Goal: Information Seeking & Learning: Stay updated

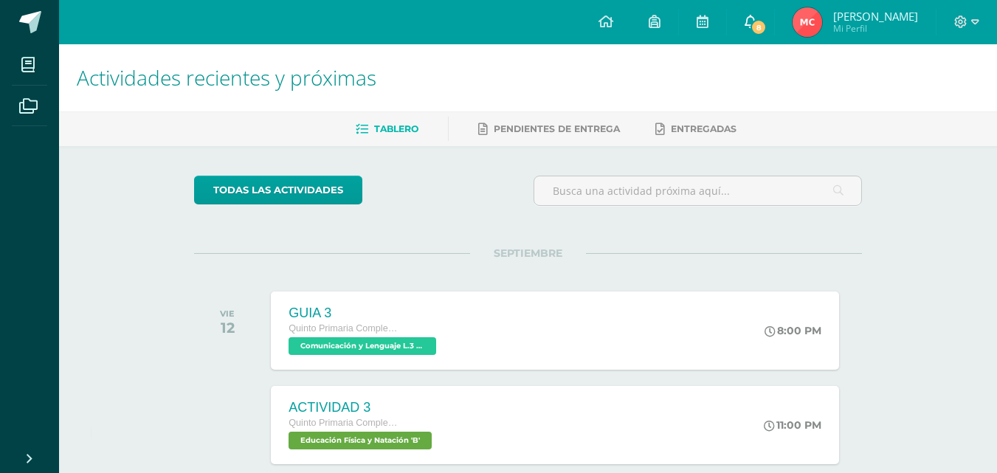
click at [767, 22] on span "8" at bounding box center [759, 27] width 16 height 16
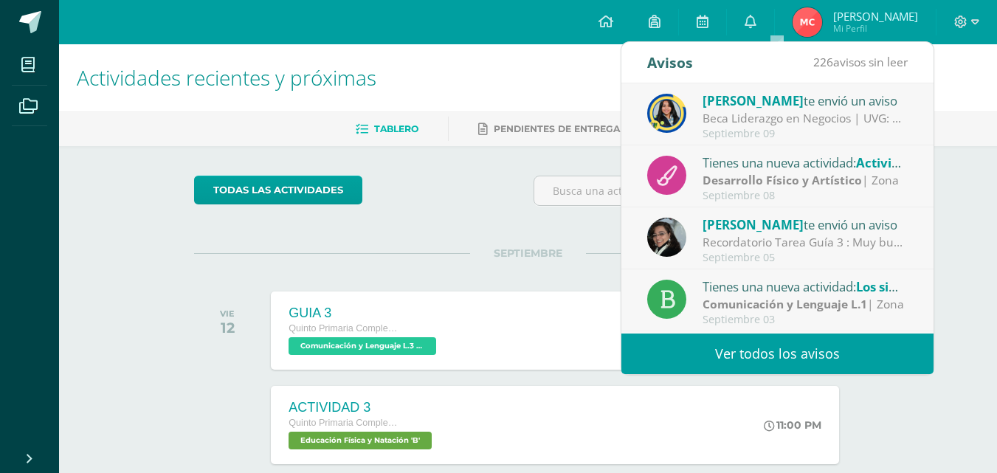
click at [768, 132] on div "Septiembre 09" at bounding box center [805, 134] width 205 height 13
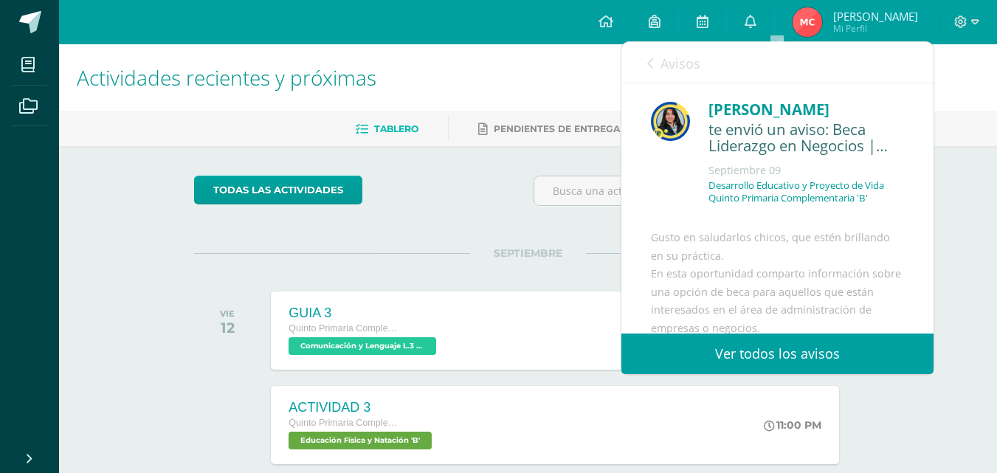
drag, startPoint x: 921, startPoint y: 134, endPoint x: 930, endPoint y: 148, distance: 16.6
click at [930, 148] on div "Stephanie Tellez te envió un aviso: Beca Liderazgo en Negocios | UVG Septiembre…" at bounding box center [778, 208] width 312 height 250
click at [881, 212] on div "Desarrollo Educativo y Proyecto de Vida Quinto Primaria Complementaria 'B'" at bounding box center [807, 197] width 196 height 37
click at [629, 47] on div "Avisos 225 avisos sin leer Avisos" at bounding box center [778, 62] width 312 height 41
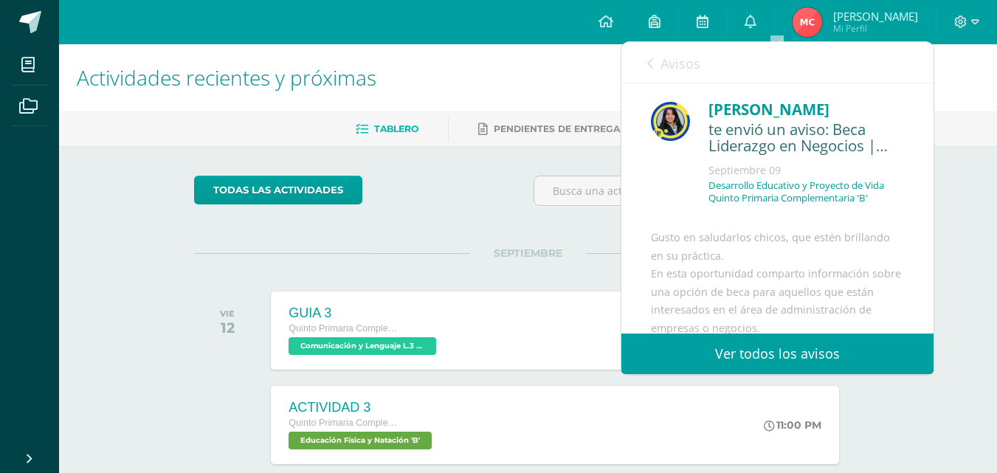
click at [637, 59] on div "Avisos 225 avisos sin leer Avisos" at bounding box center [778, 62] width 312 height 41
click at [654, 67] on link "Avisos" at bounding box center [673, 63] width 53 height 42
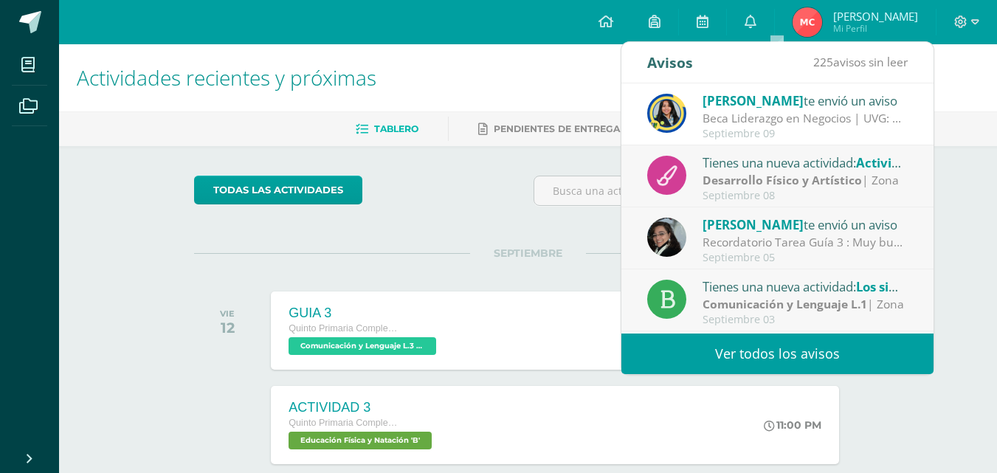
click at [687, 148] on div "Tienes una nueva actividad: Actividad Deportiva y Artística Desarrollo Físico y…" at bounding box center [778, 176] width 312 height 62
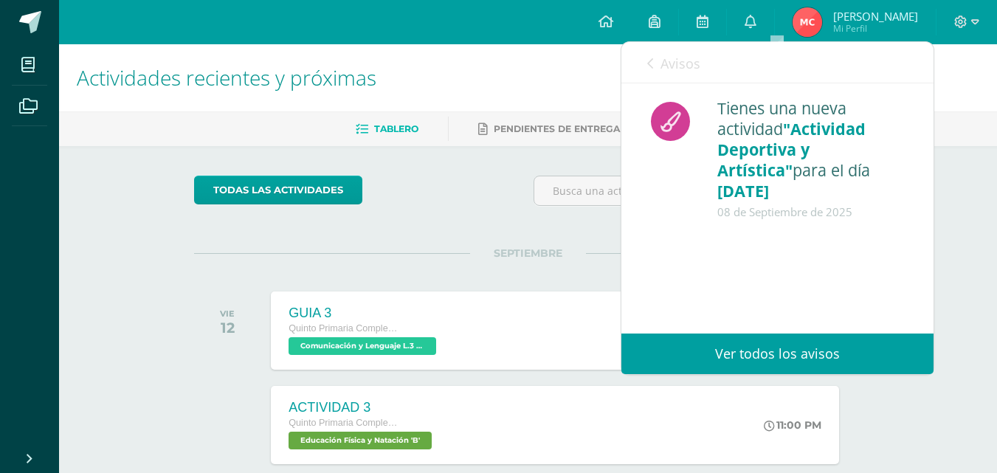
click at [642, 54] on div "Avisos 224 avisos sin leer Avisos" at bounding box center [778, 62] width 312 height 41
drag, startPoint x: 642, startPoint y: 54, endPoint x: 649, endPoint y: 66, distance: 13.9
click at [649, 66] on div "Avisos 224 avisos sin leer Avisos" at bounding box center [778, 62] width 312 height 41
click at [649, 66] on icon at bounding box center [650, 64] width 6 height 12
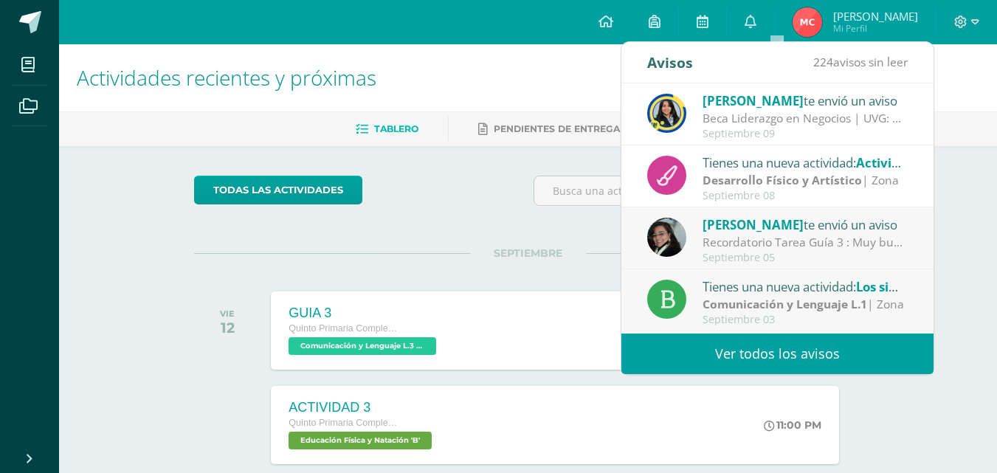
click at [493, 209] on div "todas las Actividades" at bounding box center [528, 197] width 680 height 42
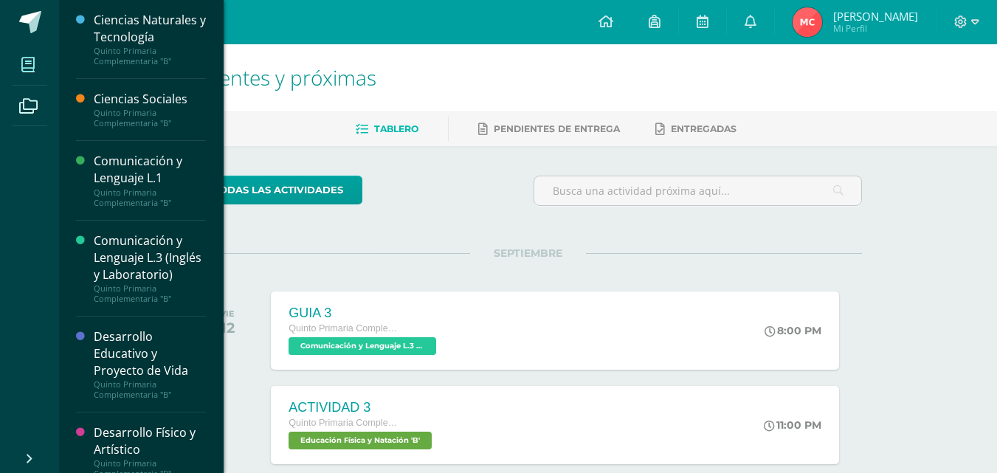
click at [19, 56] on span at bounding box center [28, 64] width 33 height 33
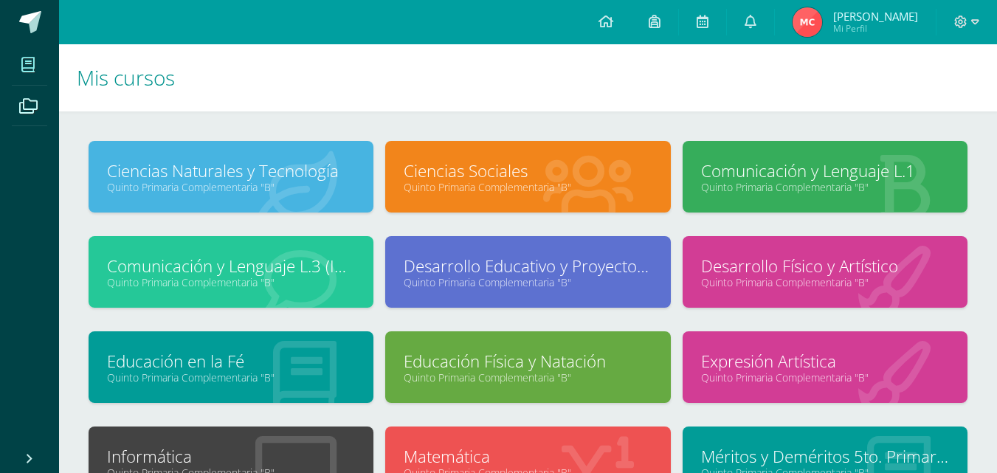
click at [437, 196] on div "Ciencias Sociales Quinto Primaria Complementaria "B"" at bounding box center [527, 177] width 285 height 72
click at [501, 173] on link "Ciencias Sociales" at bounding box center [528, 170] width 248 height 23
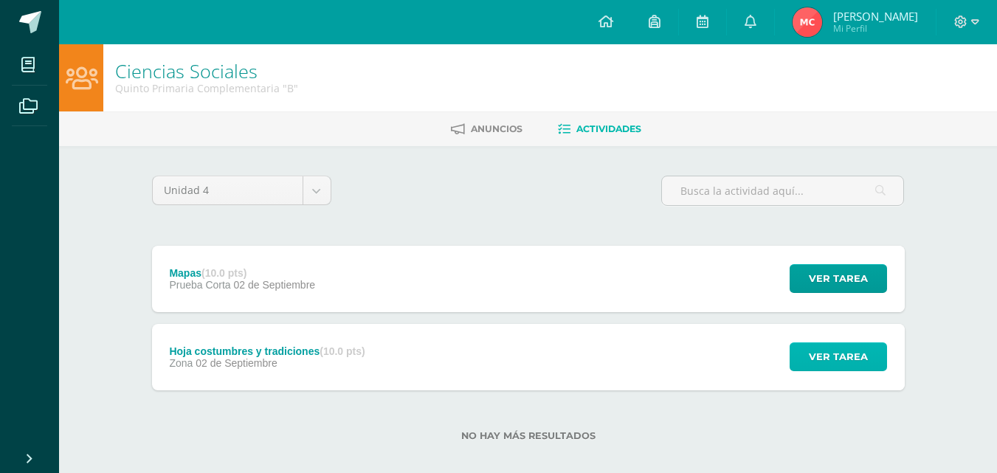
click at [813, 359] on span "Ver tarea" at bounding box center [838, 356] width 59 height 27
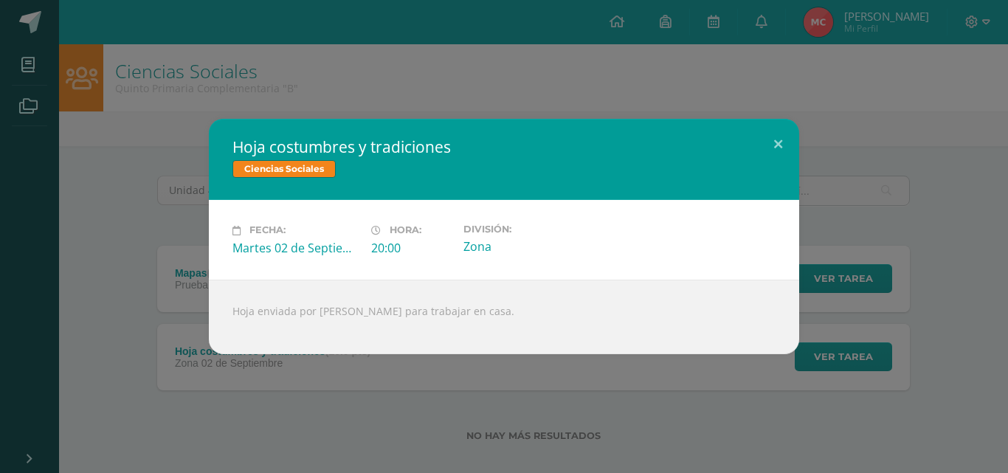
click at [261, 245] on div "Martes 02 de Septiembre" at bounding box center [296, 248] width 127 height 16
click at [783, 146] on button at bounding box center [778, 144] width 42 height 50
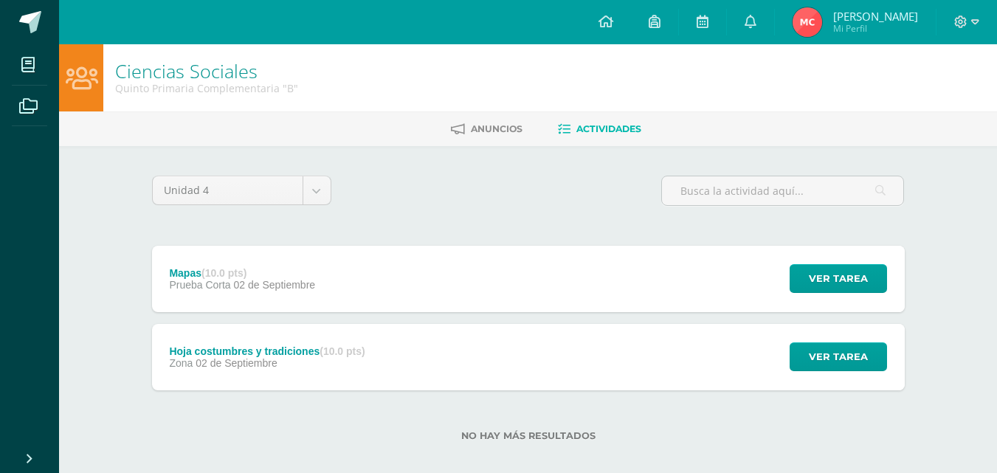
click at [580, 125] on span "Actividades" at bounding box center [609, 128] width 65 height 11
click at [33, 109] on icon at bounding box center [28, 106] width 18 height 15
click at [27, 106] on icon at bounding box center [28, 106] width 18 height 15
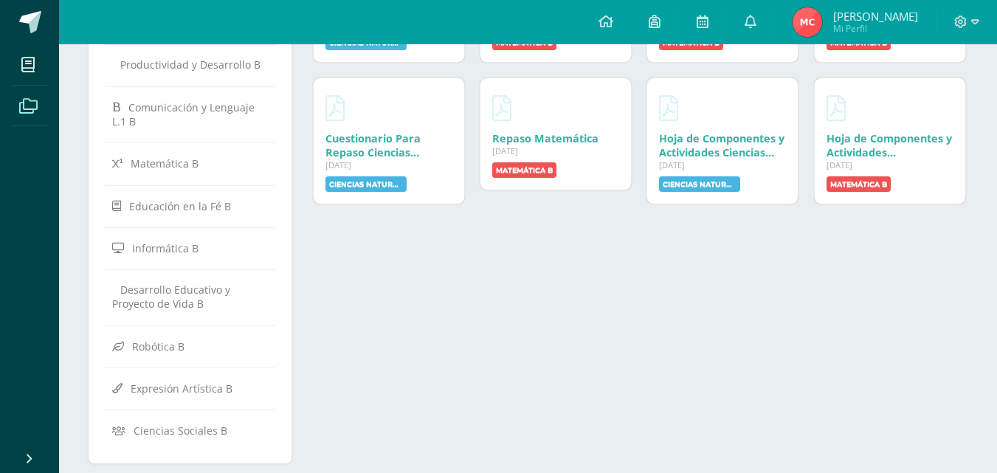
scroll to position [461, 0]
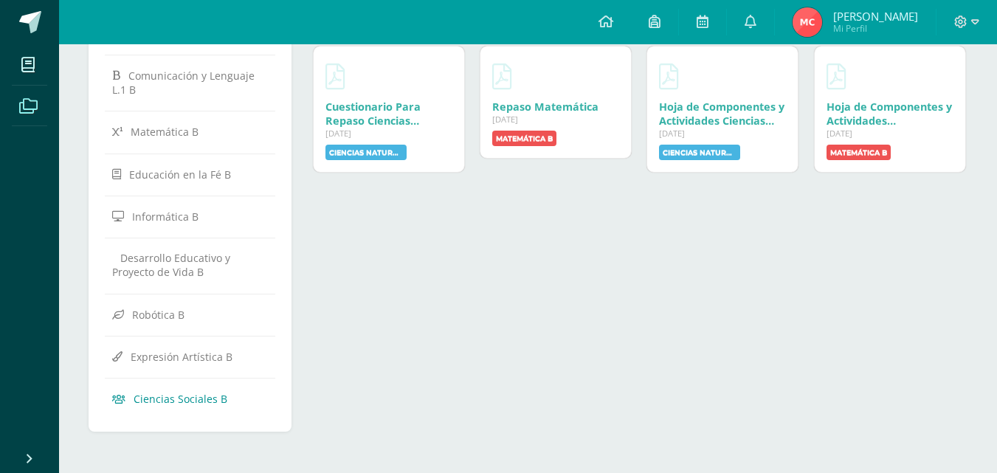
click at [191, 399] on span "Ciencias Sociales B" at bounding box center [181, 399] width 94 height 14
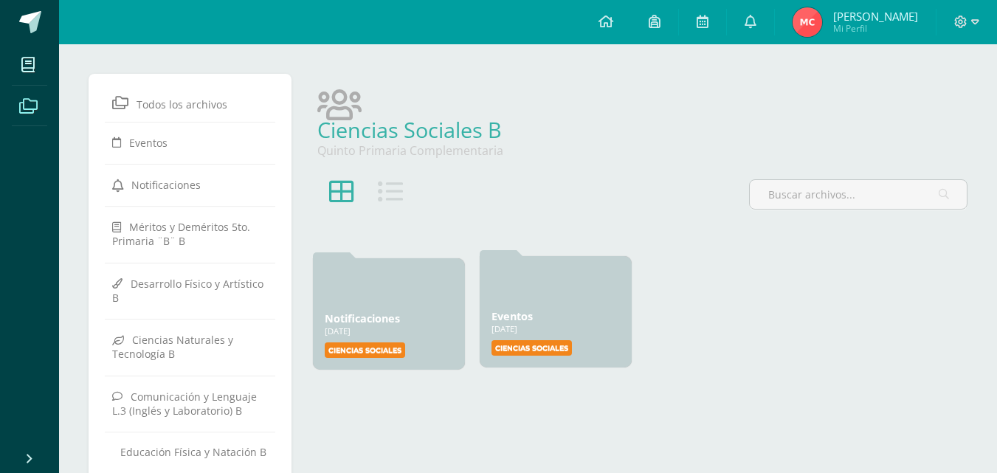
click at [546, 351] on label "Ciencias Sociales" at bounding box center [532, 348] width 80 height 16
click at [168, 101] on span "Todos los archivos" at bounding box center [182, 104] width 91 height 14
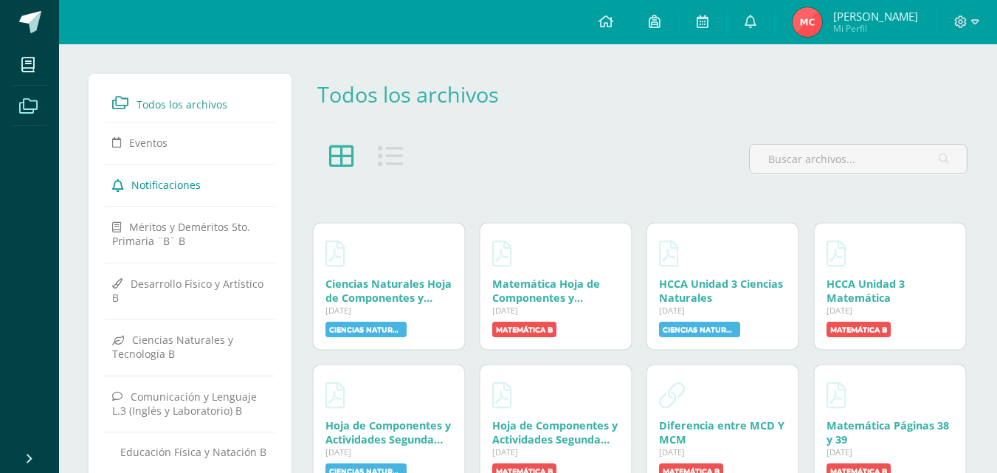
click at [162, 188] on span "Notificaciones" at bounding box center [165, 185] width 69 height 14
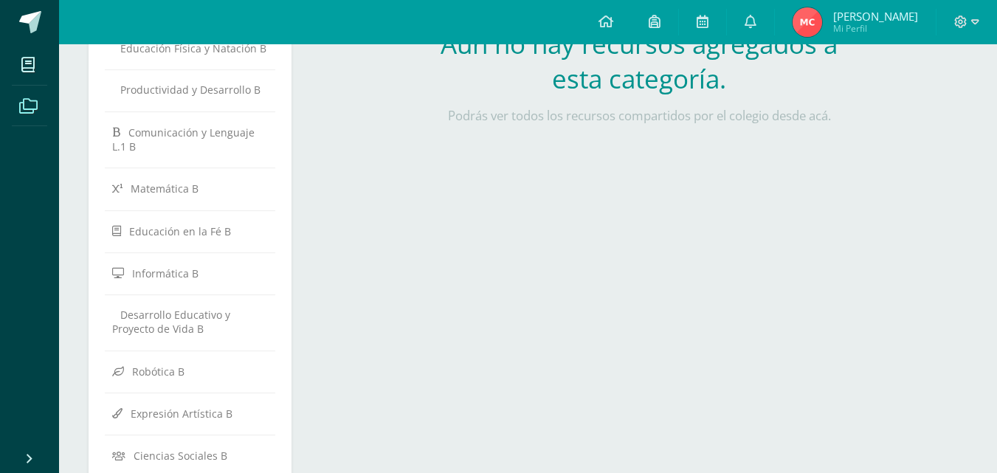
scroll to position [461, 0]
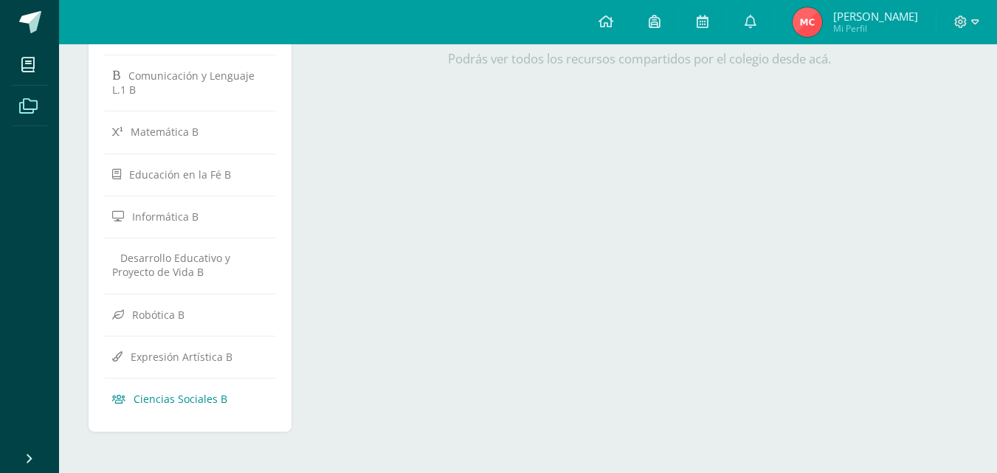
click at [188, 396] on span "Ciencias Sociales B" at bounding box center [181, 399] width 94 height 14
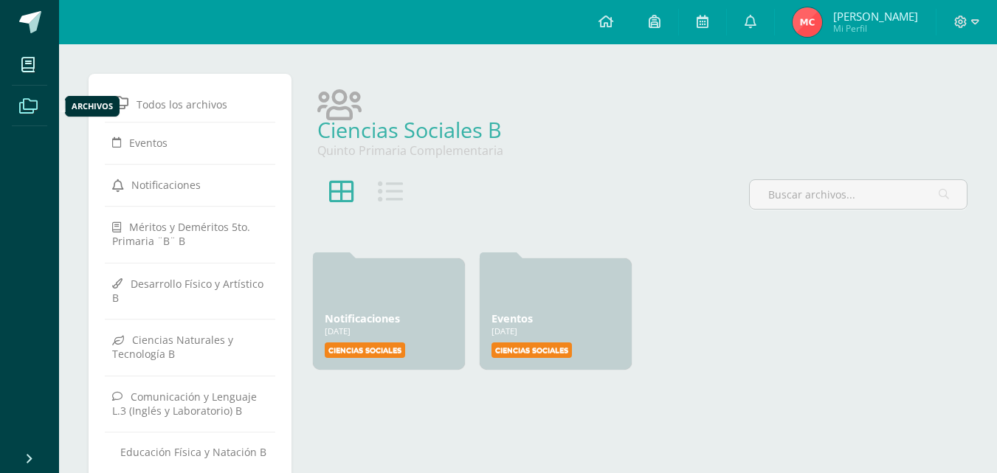
click at [35, 103] on icon at bounding box center [28, 106] width 18 height 15
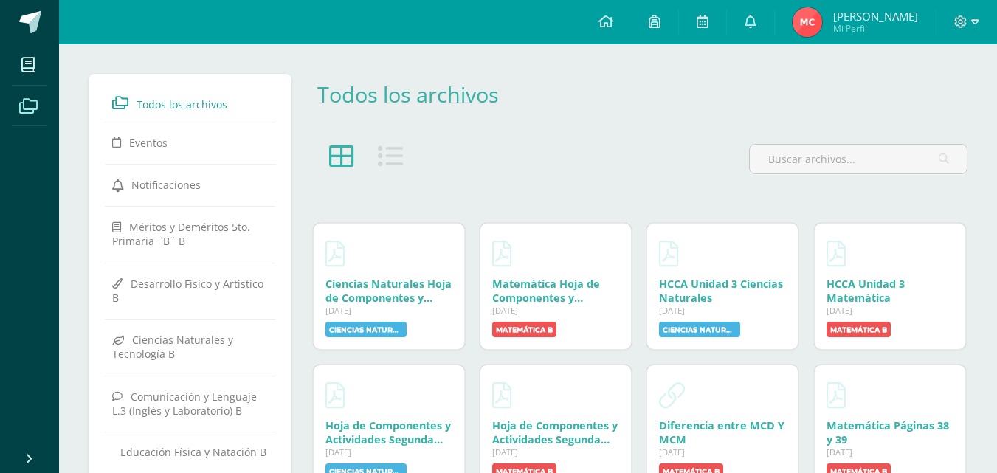
click at [30, 102] on icon at bounding box center [28, 106] width 18 height 15
click at [27, 103] on icon at bounding box center [28, 106] width 18 height 15
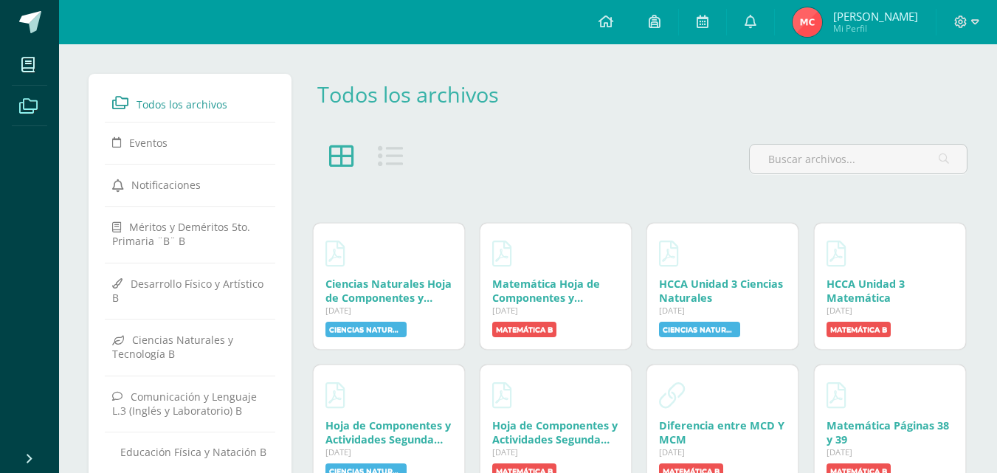
click at [27, 103] on icon at bounding box center [28, 106] width 18 height 15
click at [757, 18] on icon at bounding box center [751, 21] width 12 height 13
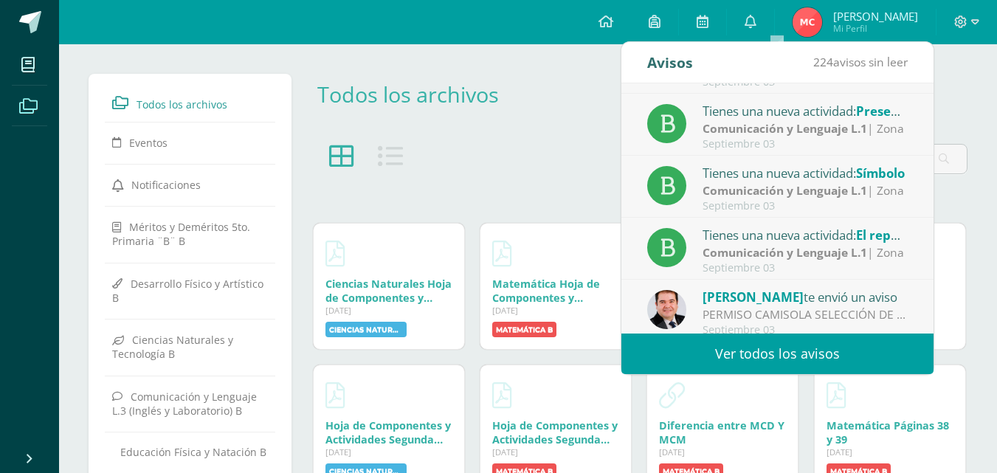
scroll to position [246, 0]
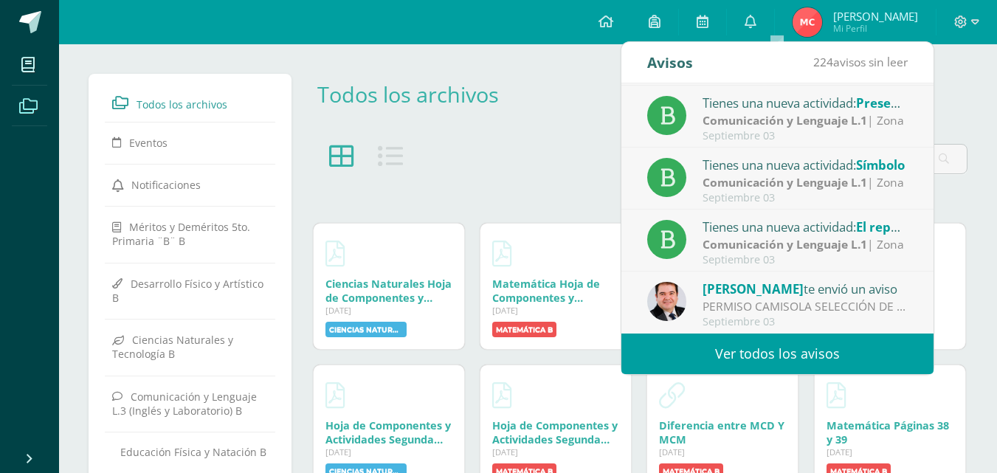
click at [865, 348] on link "Ver todos los avisos" at bounding box center [778, 354] width 312 height 41
click at [836, 354] on link "Ver todos los avisos" at bounding box center [778, 354] width 312 height 41
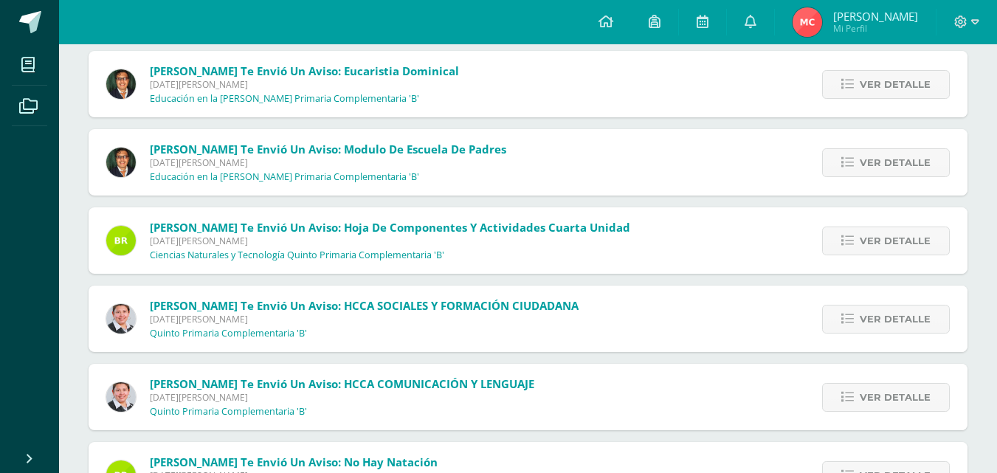
scroll to position [2381, 0]
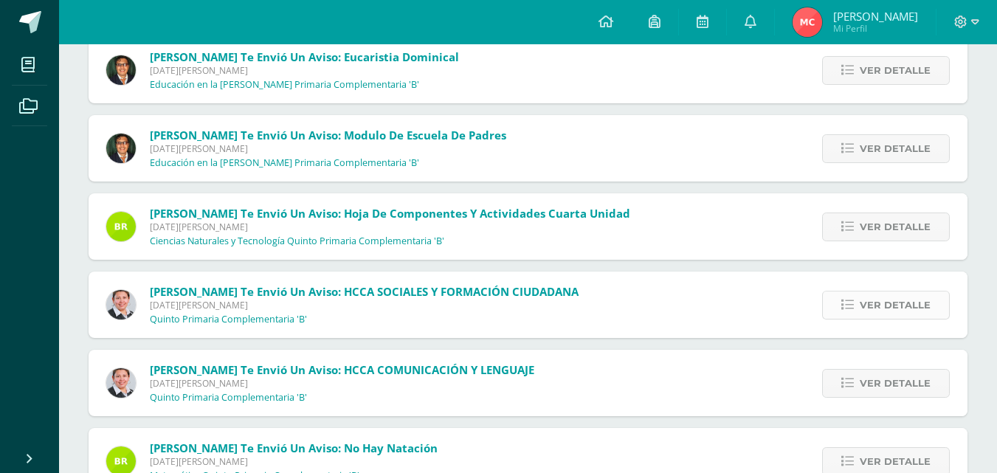
click at [887, 307] on span "Ver detalle" at bounding box center [895, 305] width 71 height 27
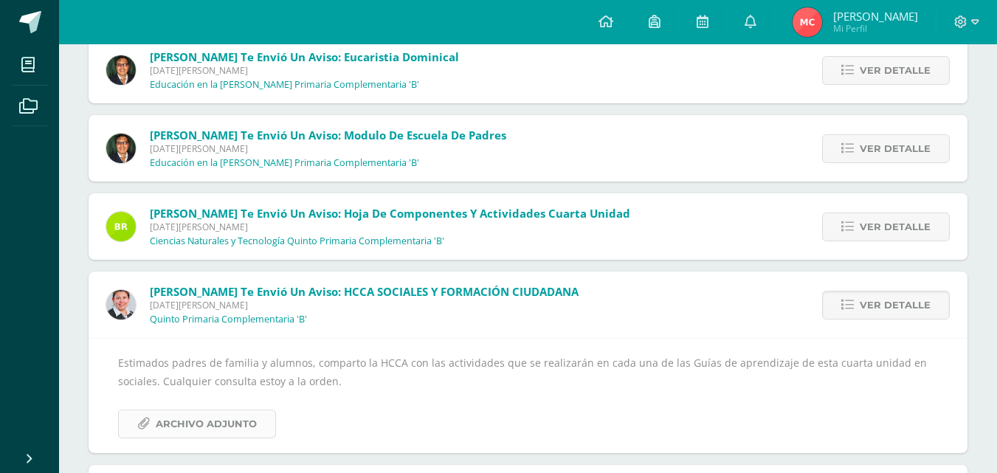
click at [249, 420] on span "Archivo Adjunto" at bounding box center [206, 423] width 101 height 27
